Goal: Download file/media

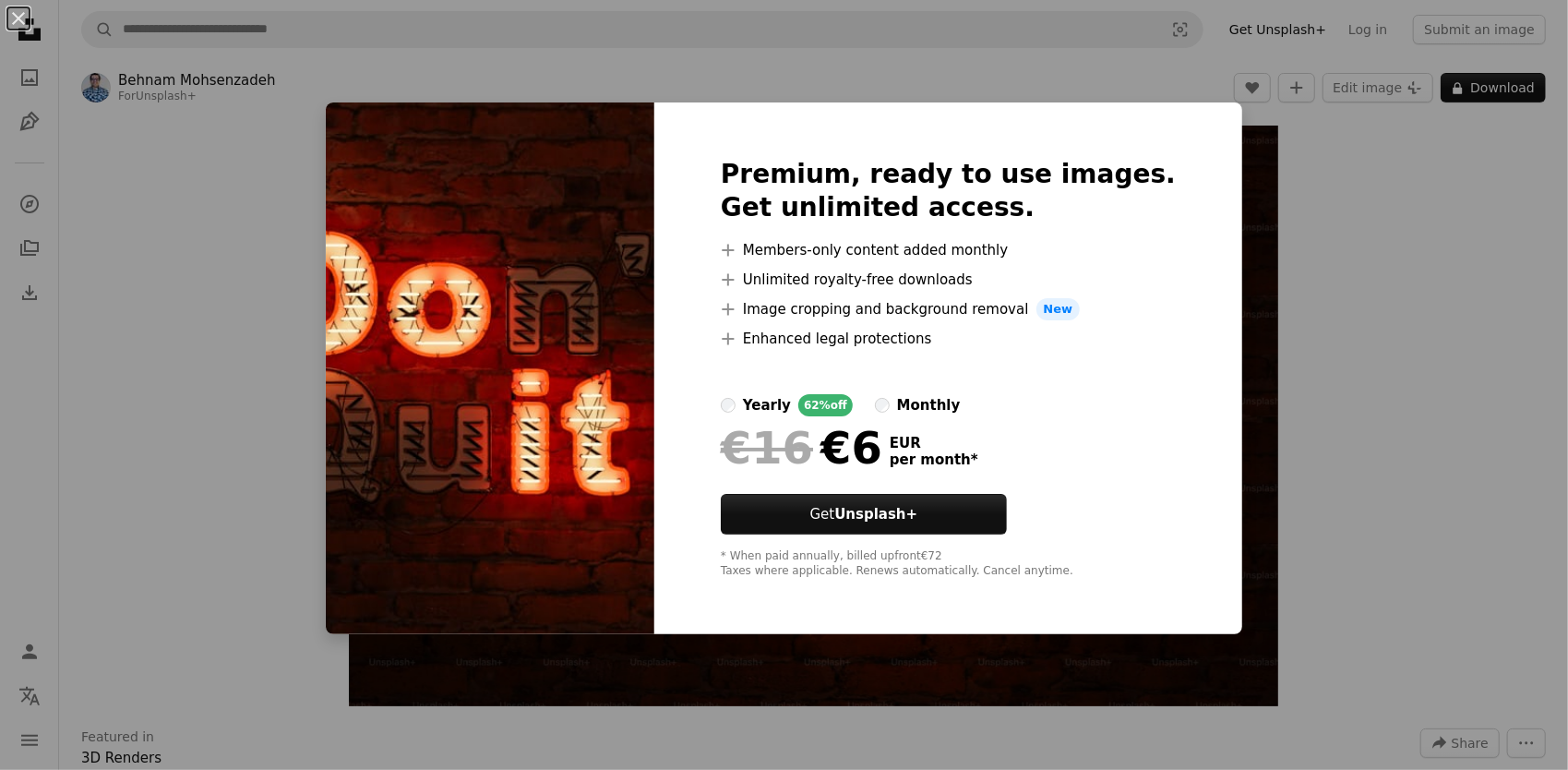
click at [1469, 167] on div "An X shape Premium, ready to use images. Get unlimited access. A plus sign Memb…" at bounding box center [784, 385] width 1568 height 770
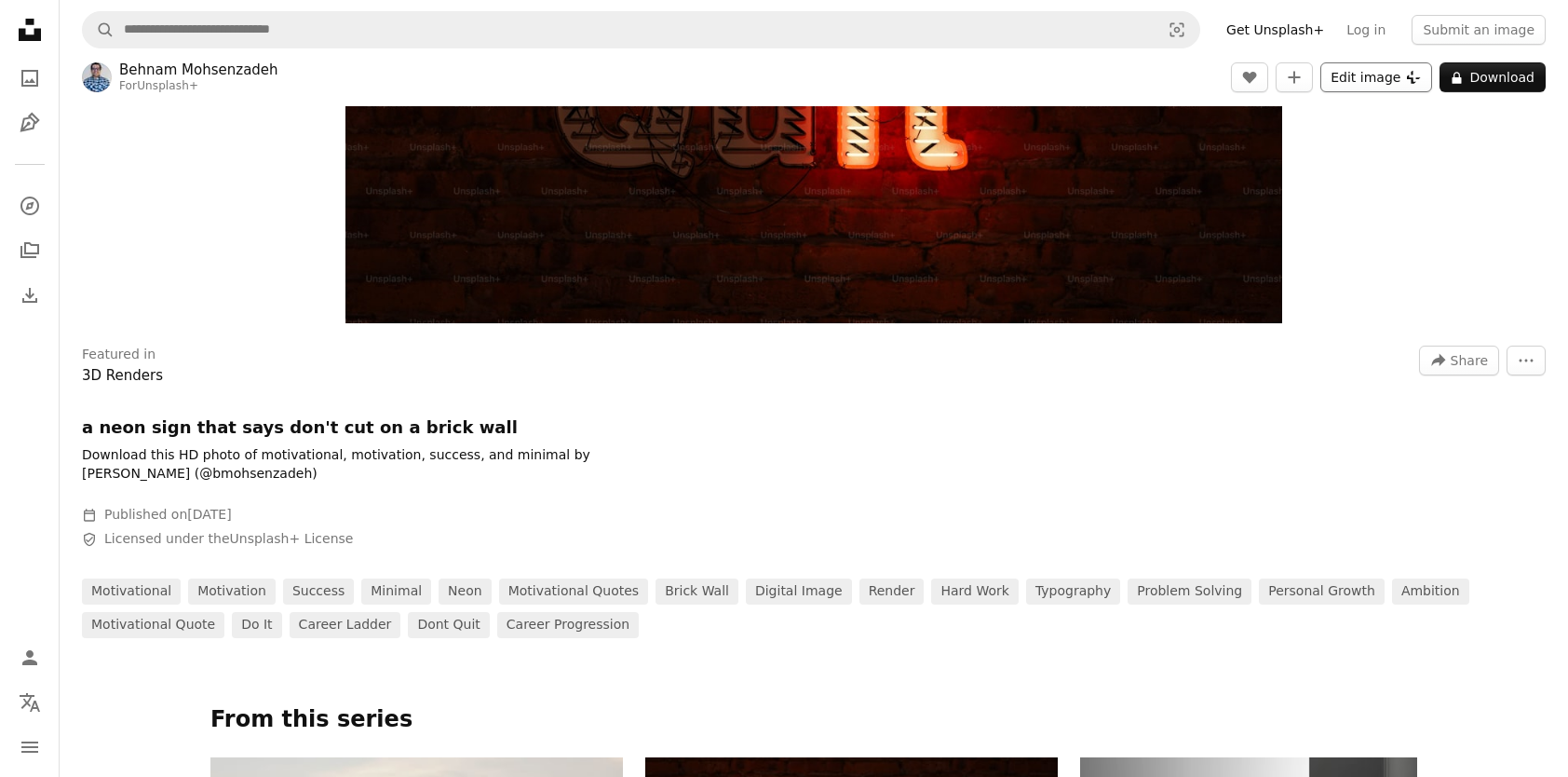
scroll to position [268, 0]
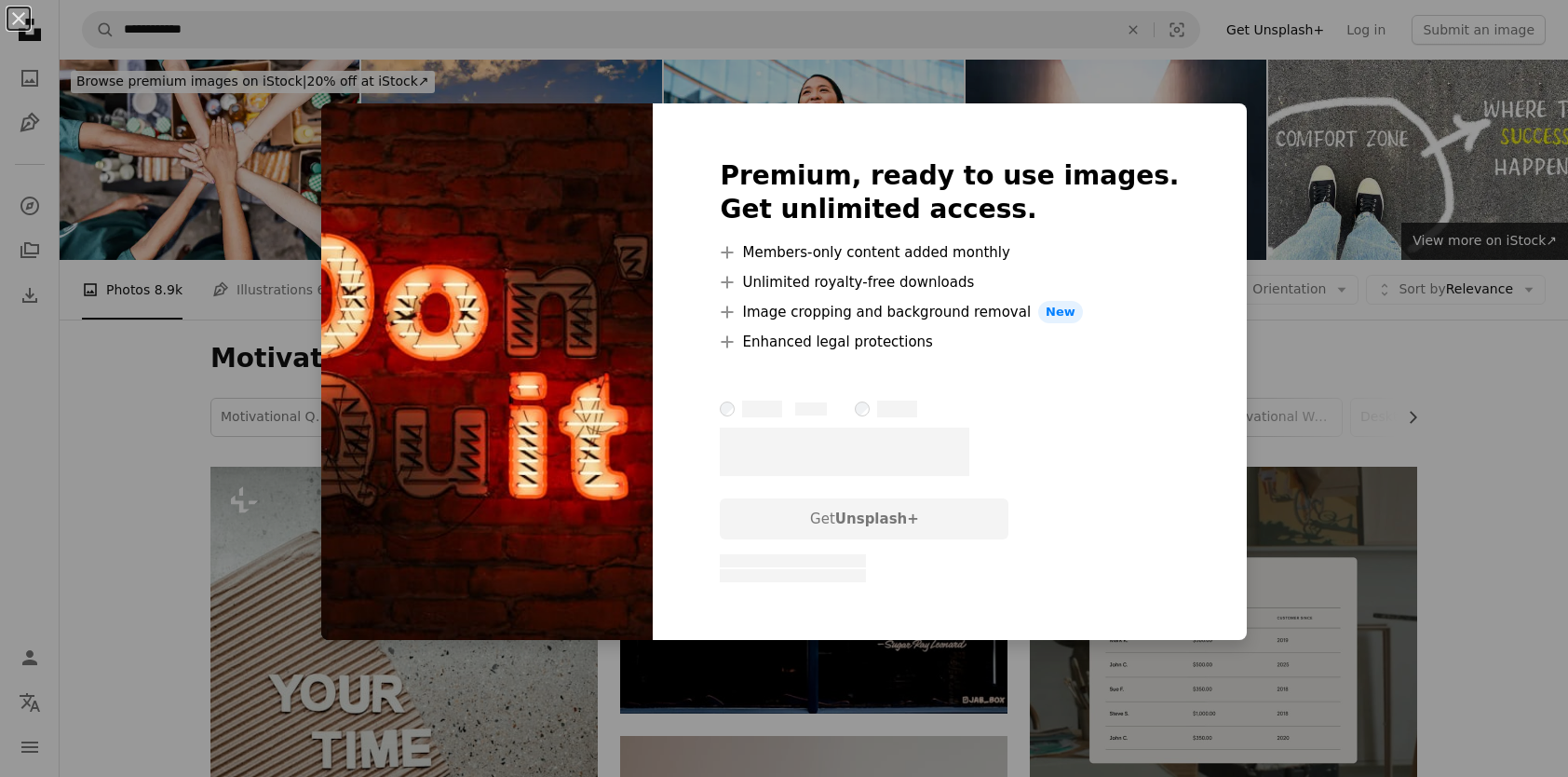
scroll to position [2478, 0]
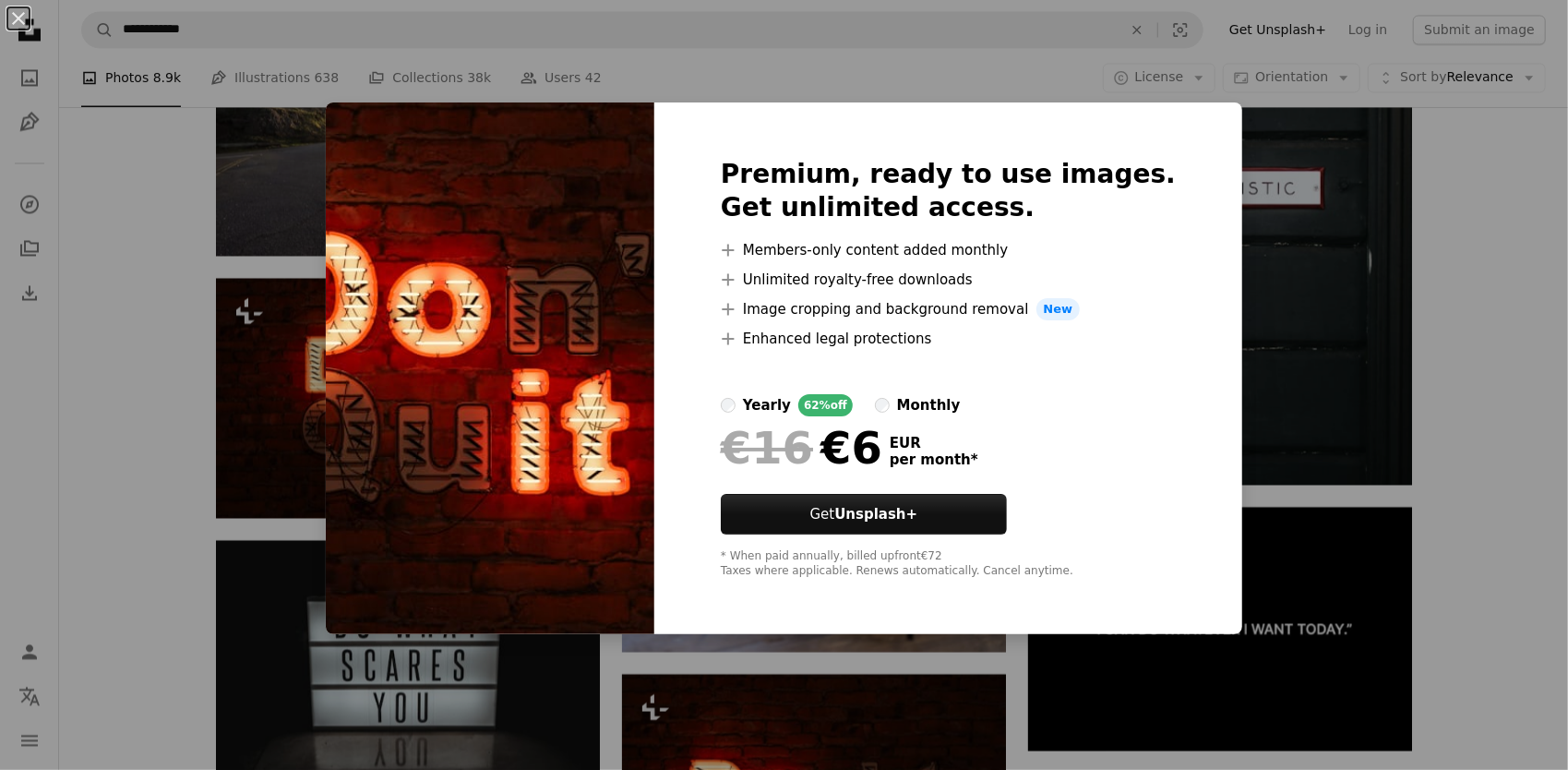
click at [133, 413] on div "An X shape Premium, ready to use images. Get unlimited access. A plus sign Memb…" at bounding box center [784, 385] width 1568 height 770
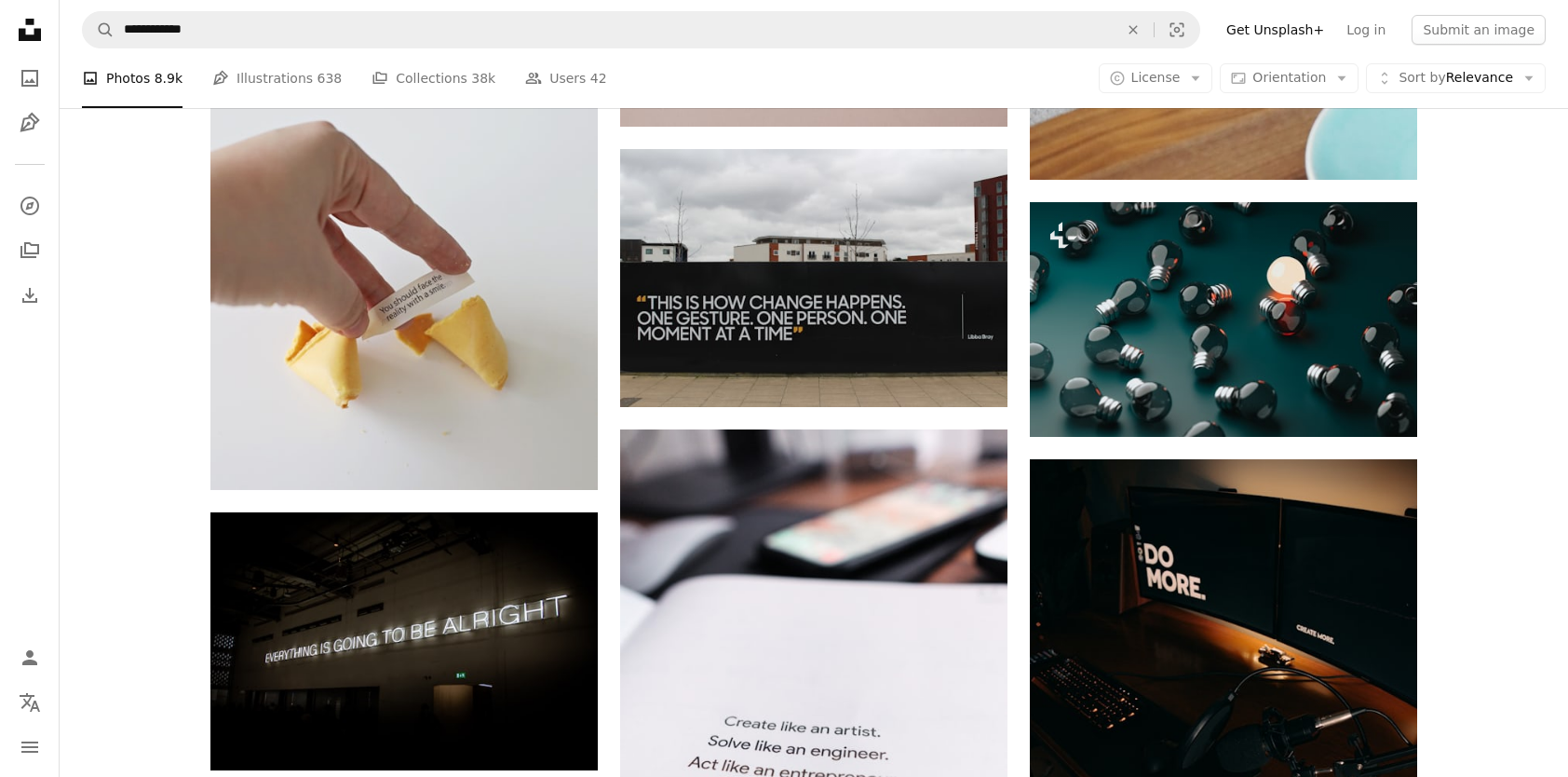
scroll to position [12709, 0]
